Goal: Information Seeking & Learning: Learn about a topic

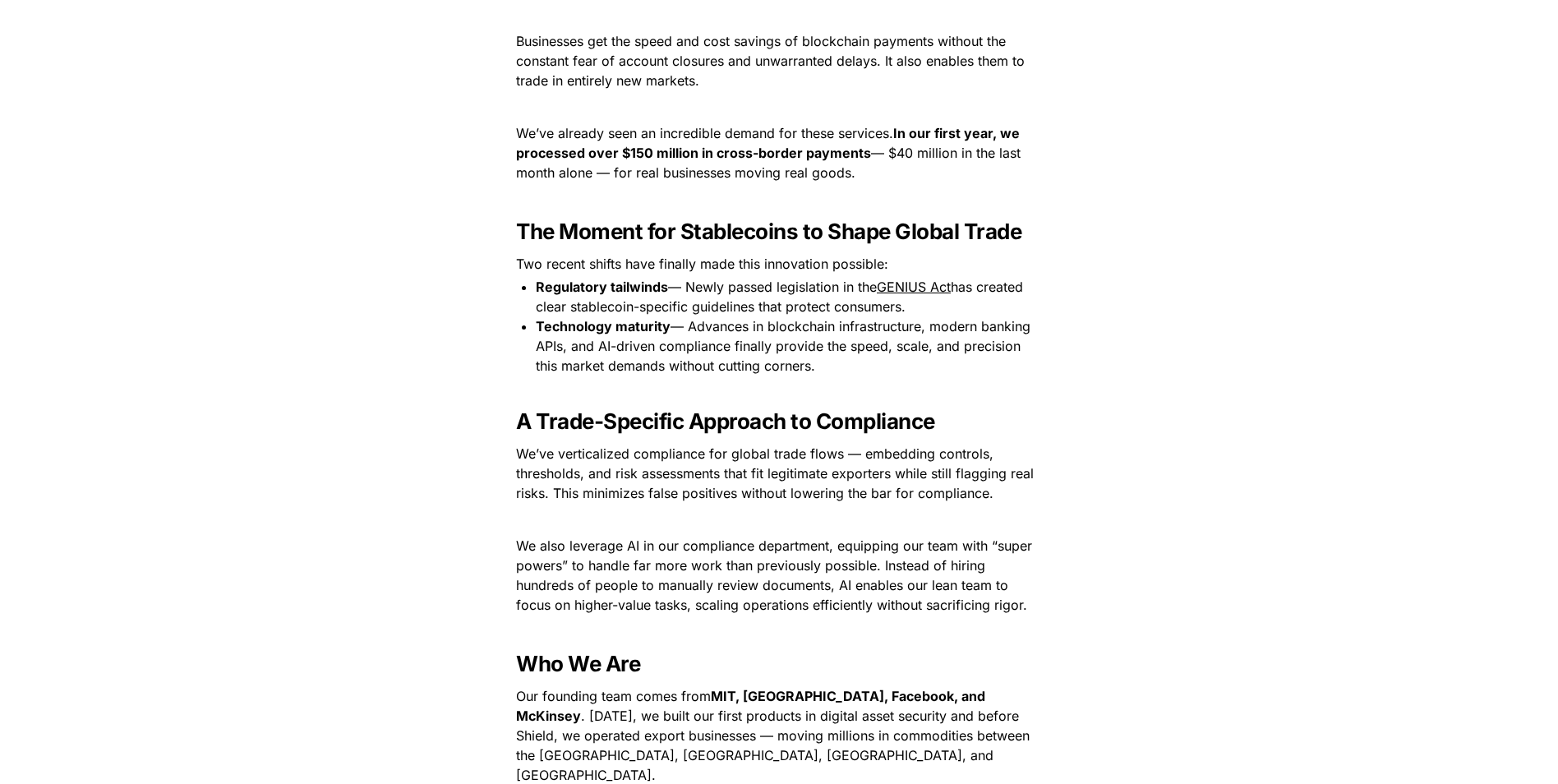
scroll to position [1562, 0]
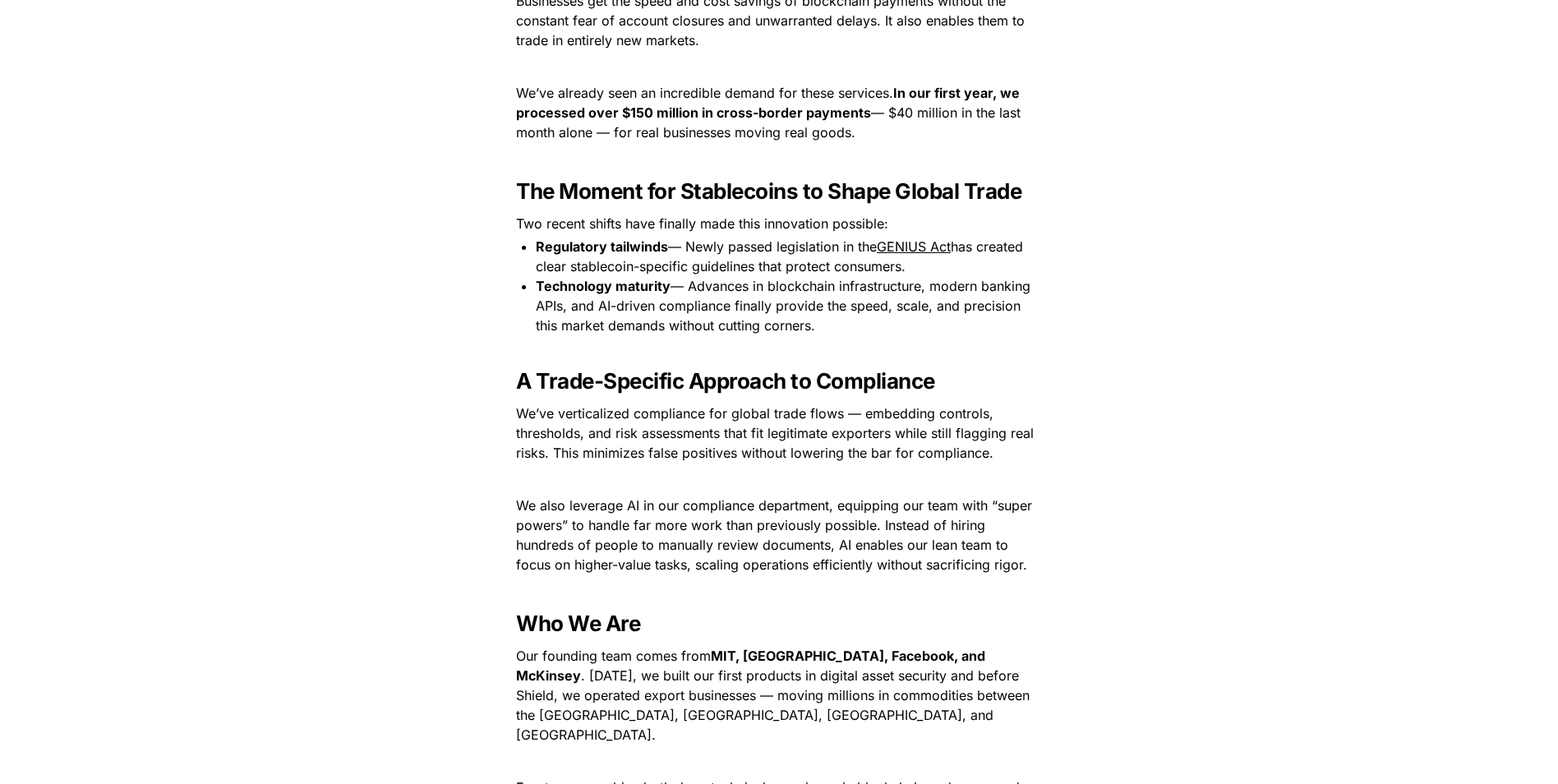
click at [762, 354] on p "Our founding team comes from MIT, Princeton, Facebook, and McKinsey . Four year…" at bounding box center [779, 694] width 576 height 105
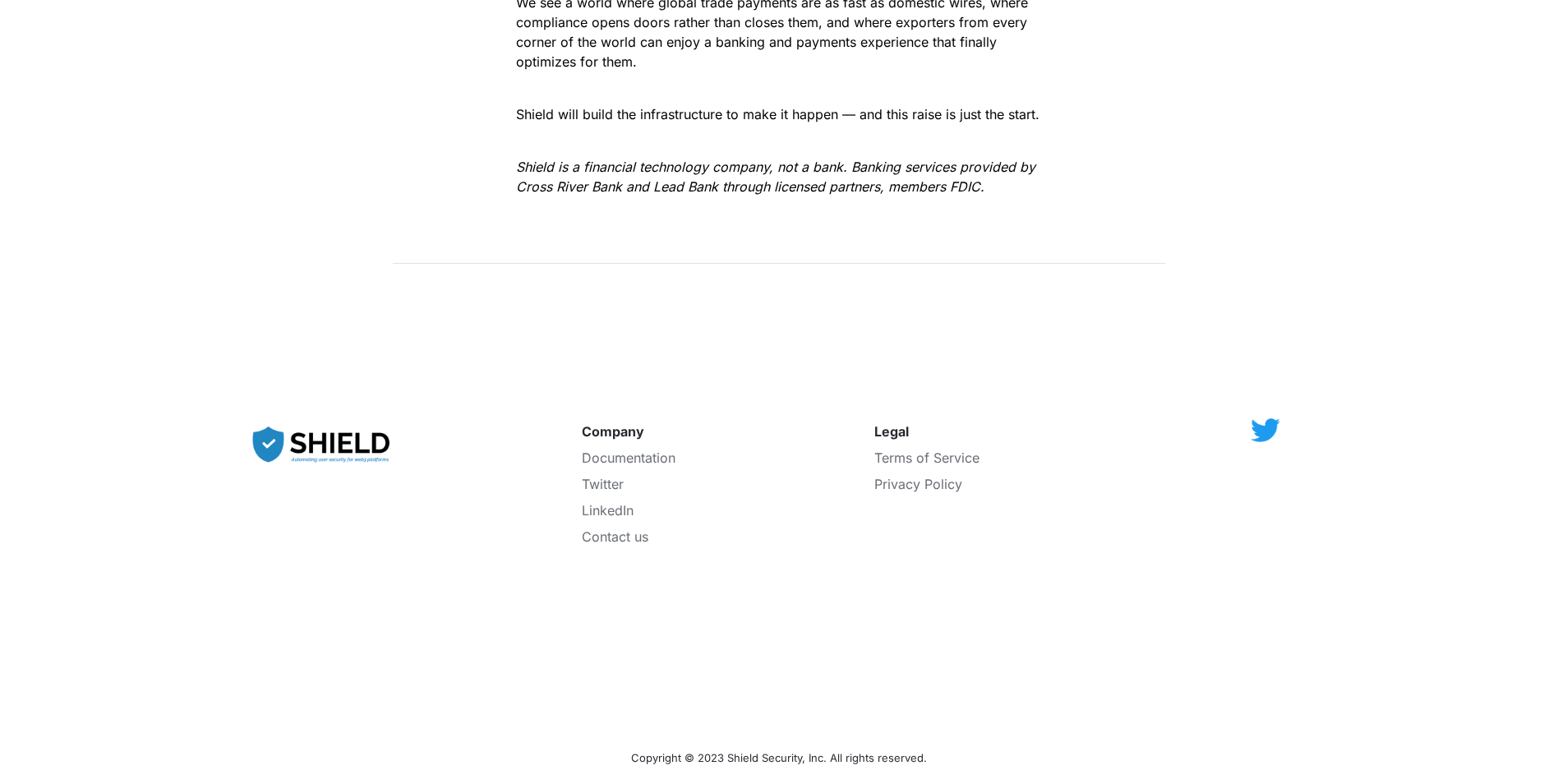
scroll to position [2902, 0]
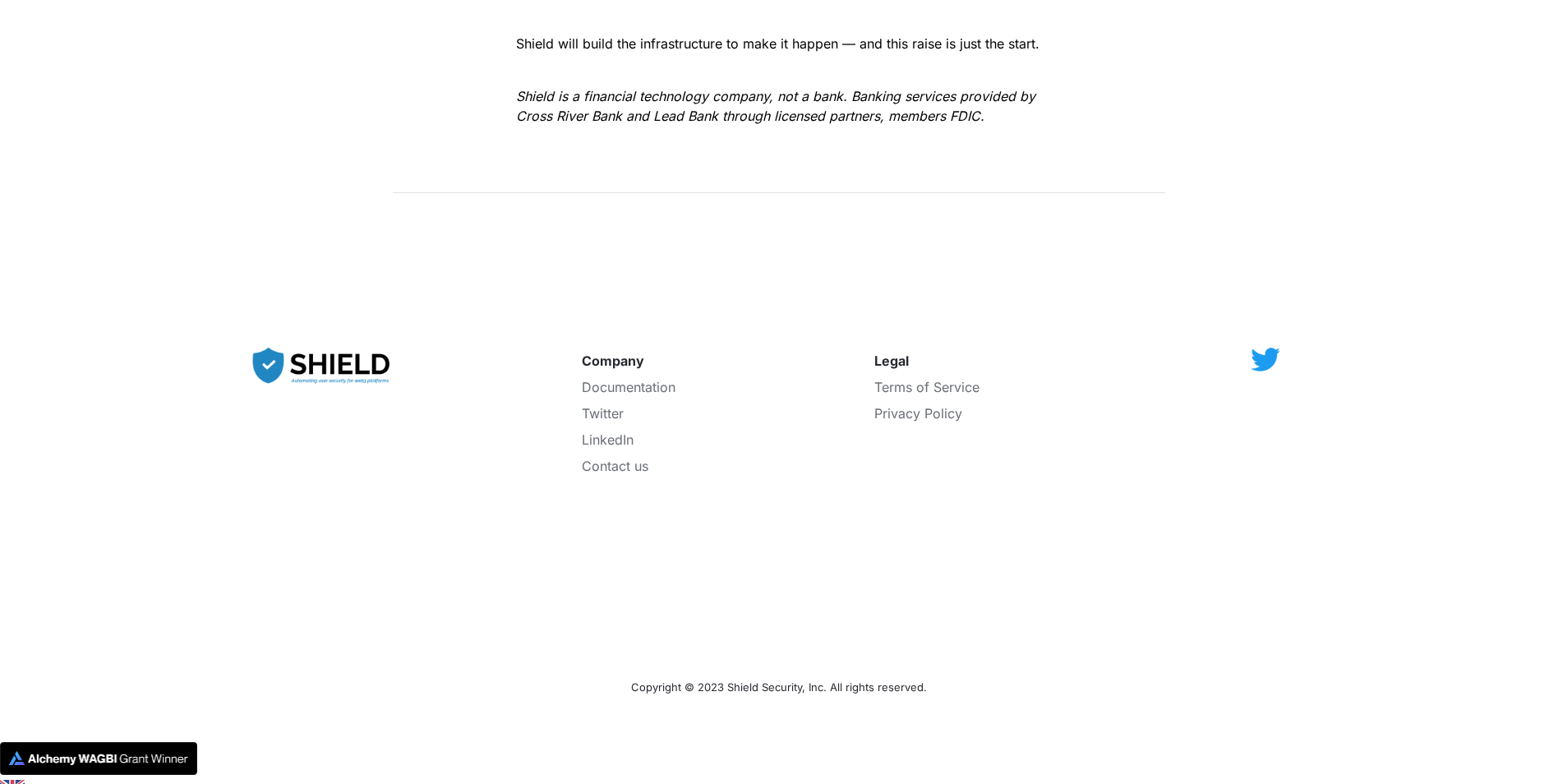
click at [355, 354] on img at bounding box center [323, 366] width 156 height 53
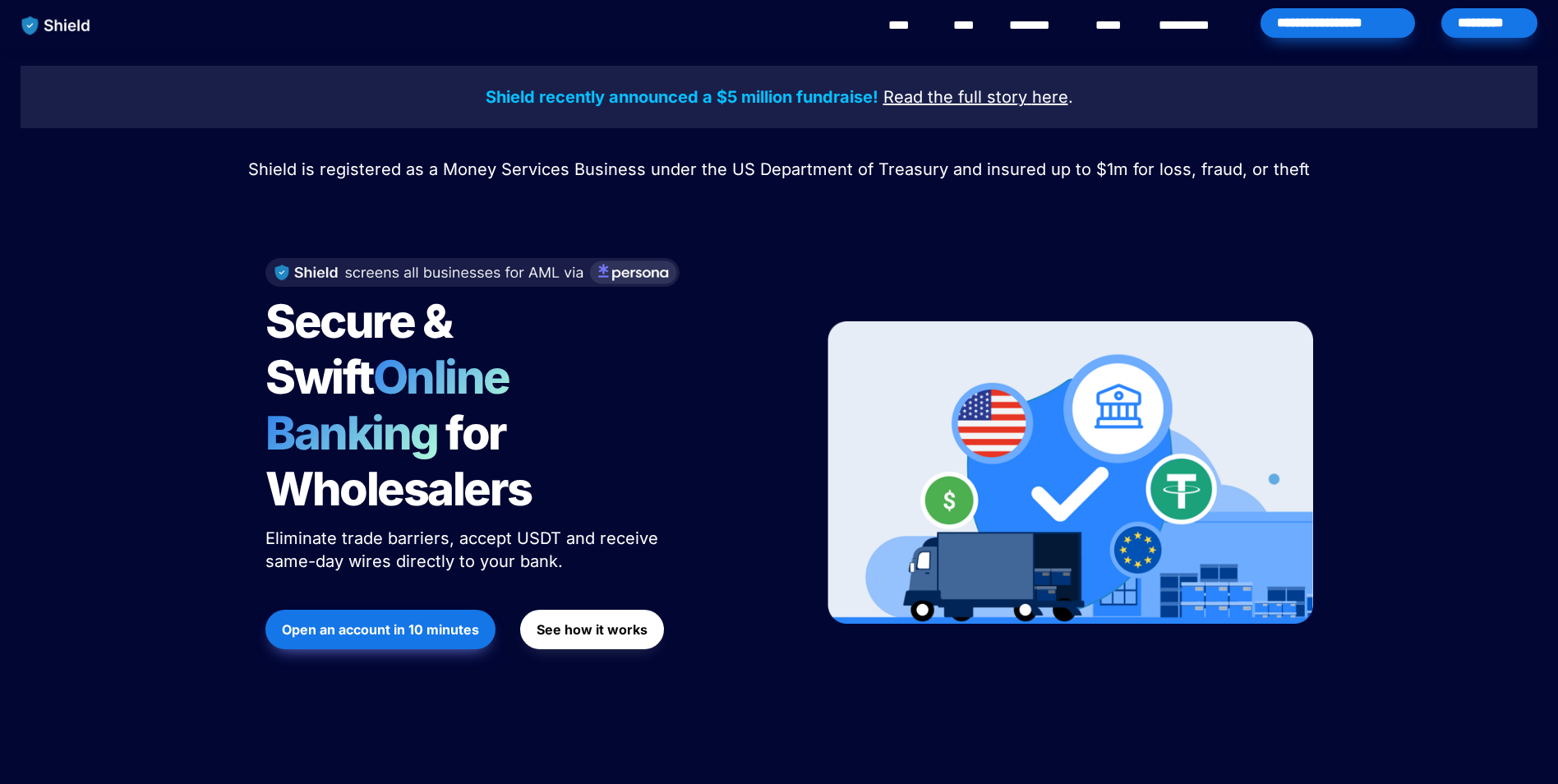
click at [959, 90] on u "Read the full story" at bounding box center [955, 97] width 143 height 20
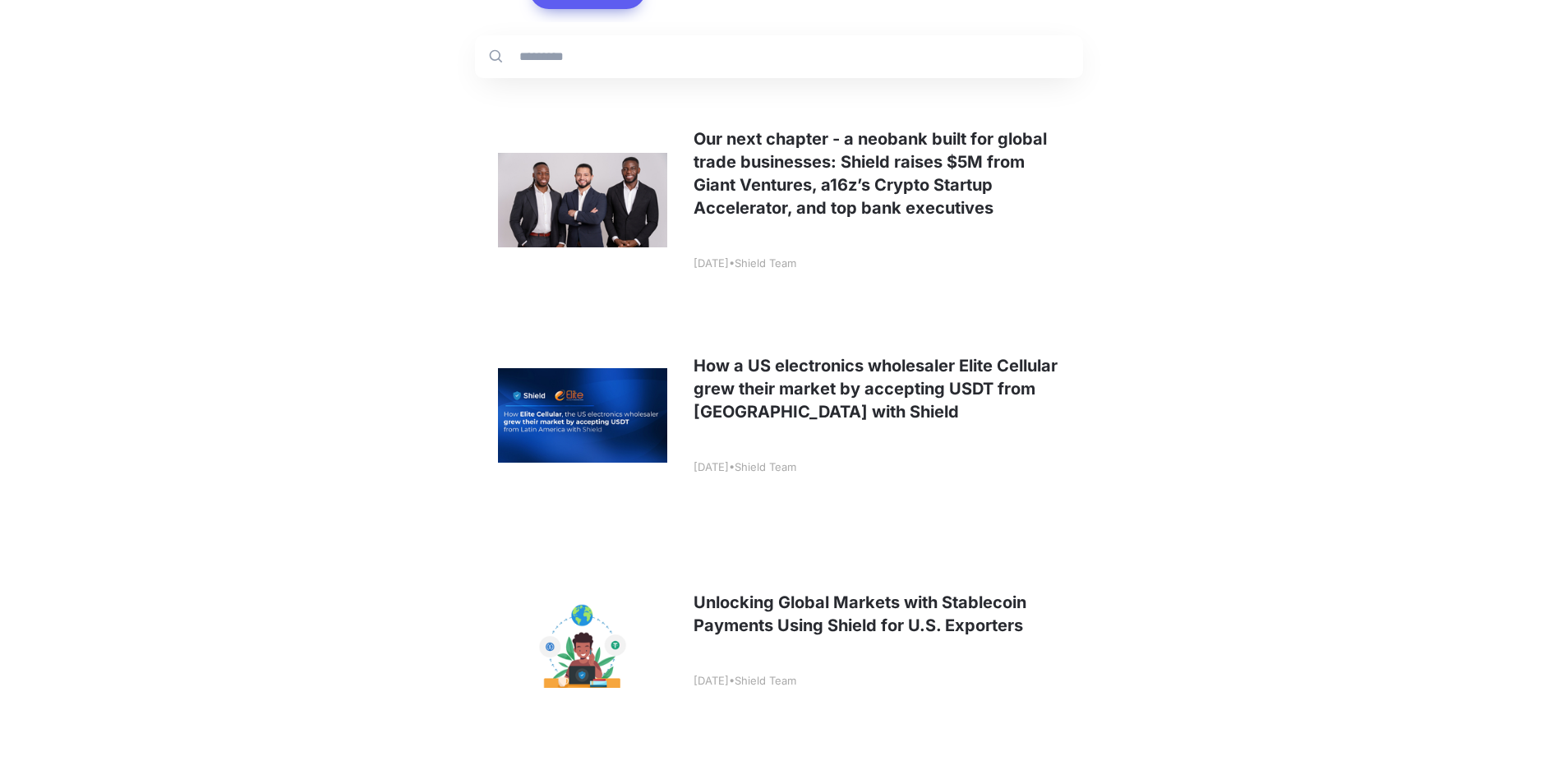
scroll to position [329, 0]
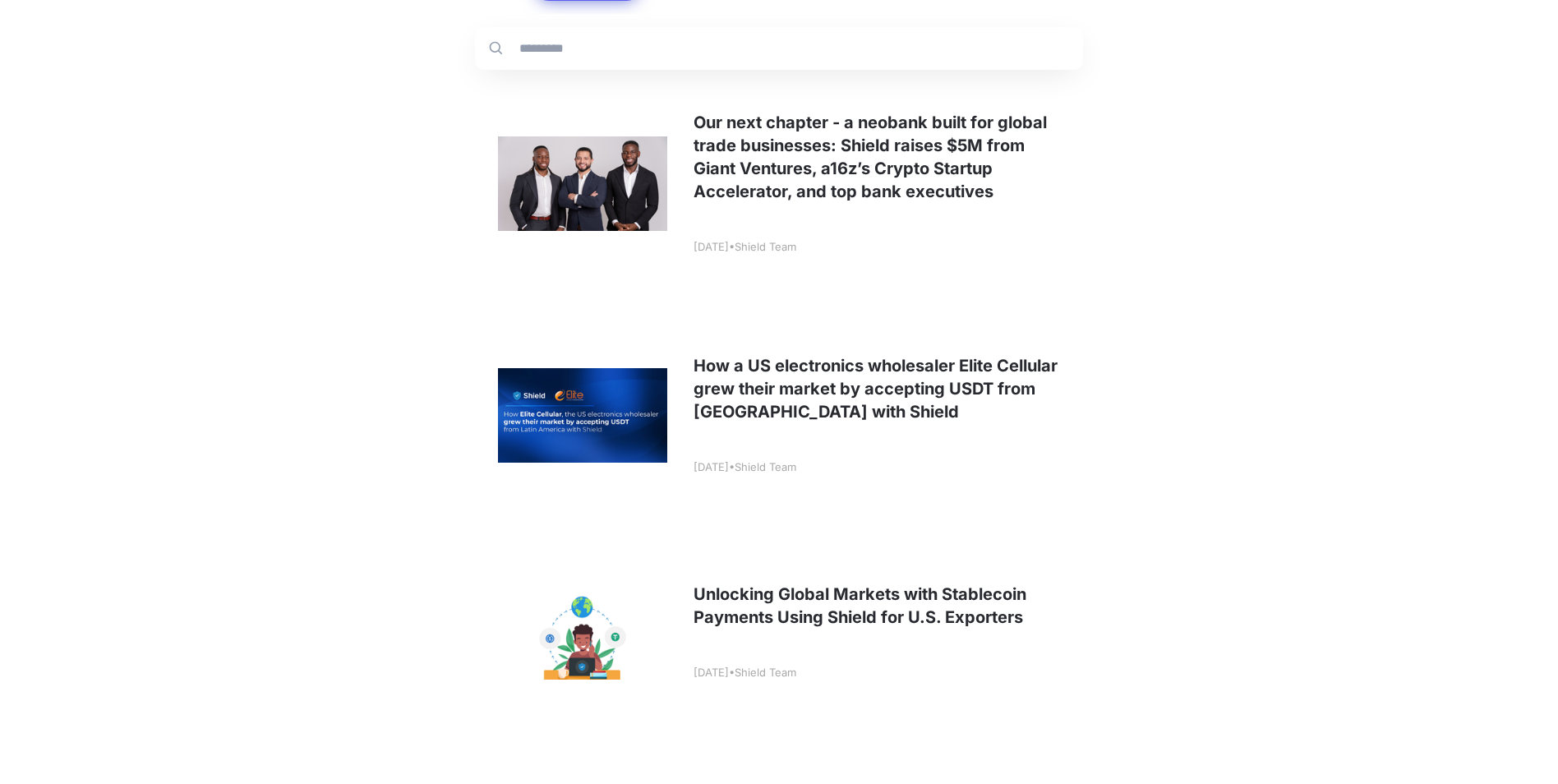
click at [821, 184] on link at bounding box center [779, 183] width 609 height 217
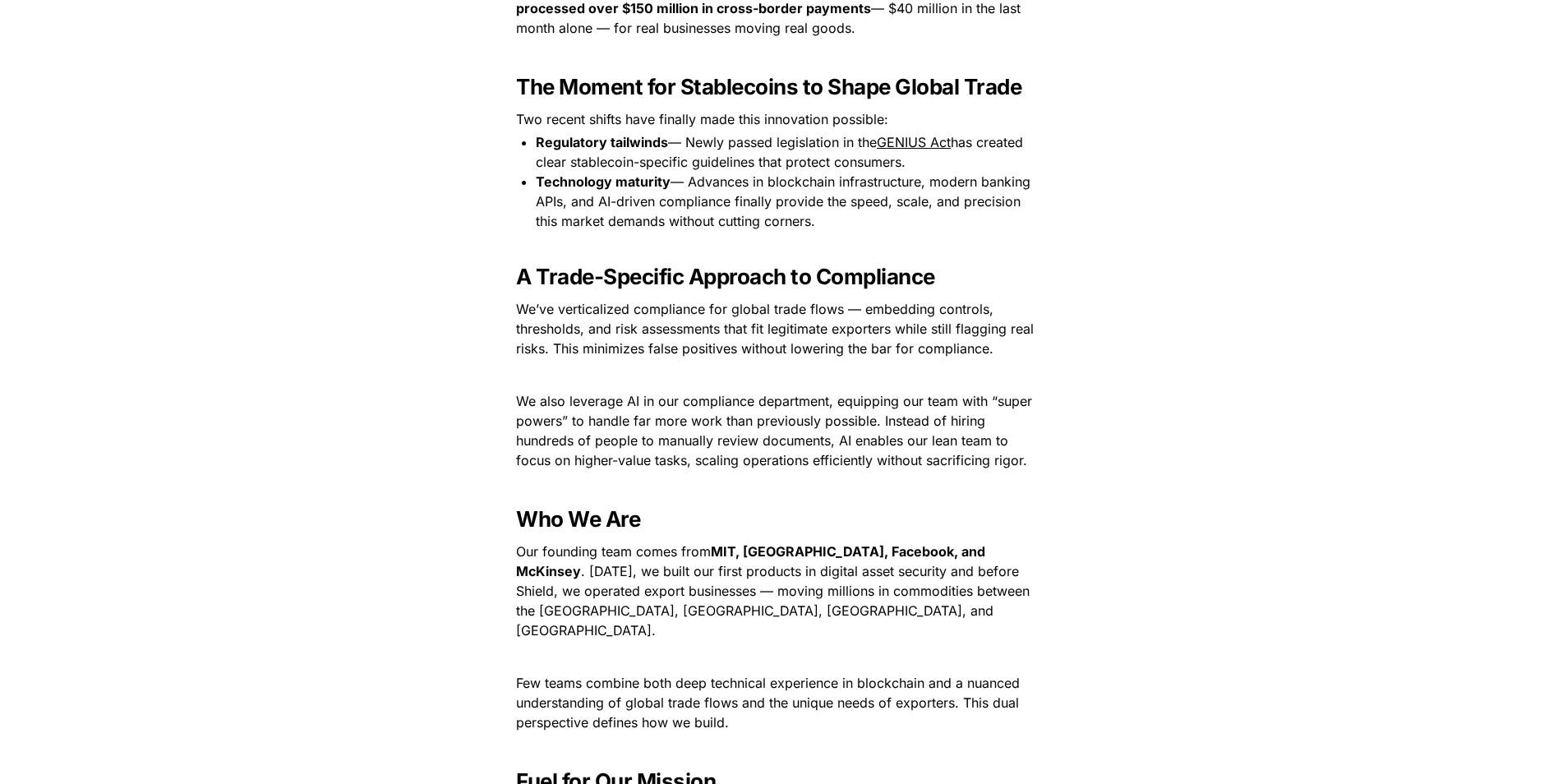
scroll to position [1726, 0]
